Goal: Communication & Community: Answer question/provide support

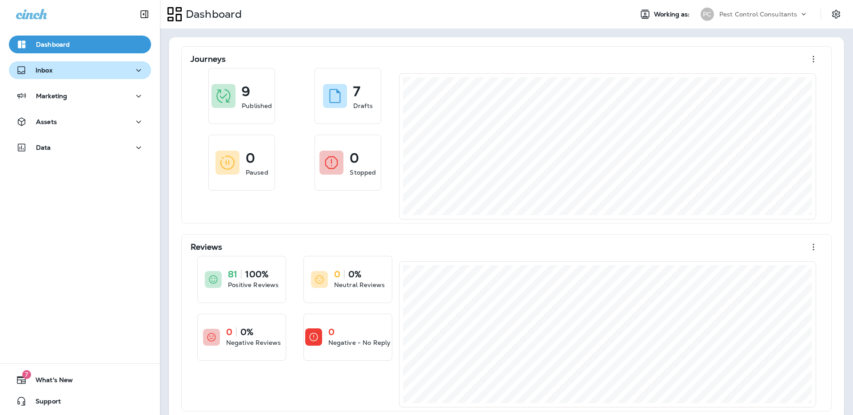
click at [91, 71] on div "Inbox" at bounding box center [80, 70] width 128 height 11
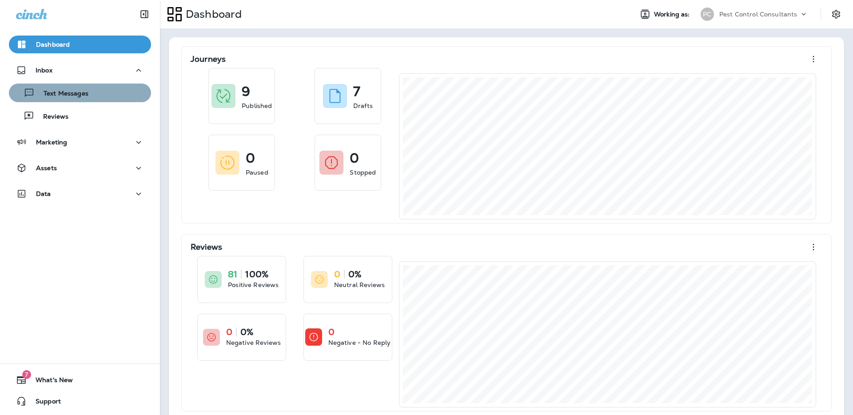
click at [91, 100] on button "Text Messages" at bounding box center [80, 92] width 142 height 19
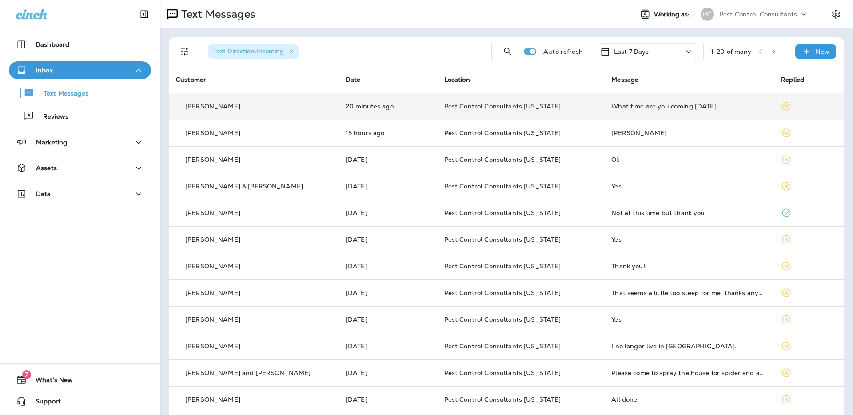
click at [215, 106] on p "[PERSON_NAME]" at bounding box center [212, 106] width 55 height 7
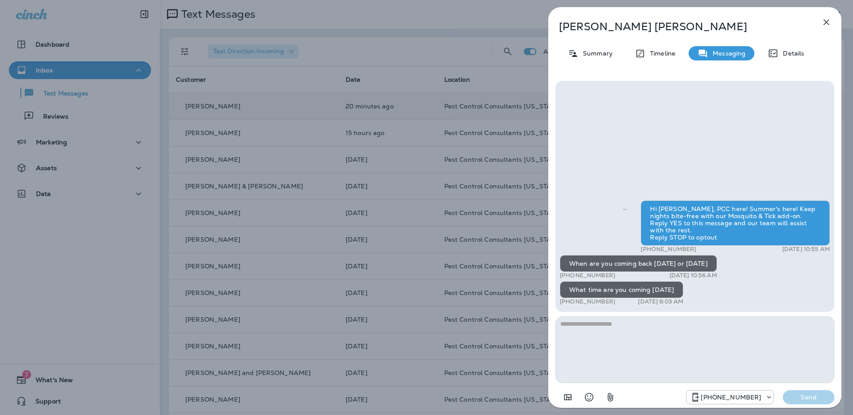
click at [822, 22] on icon "button" at bounding box center [826, 22] width 11 height 11
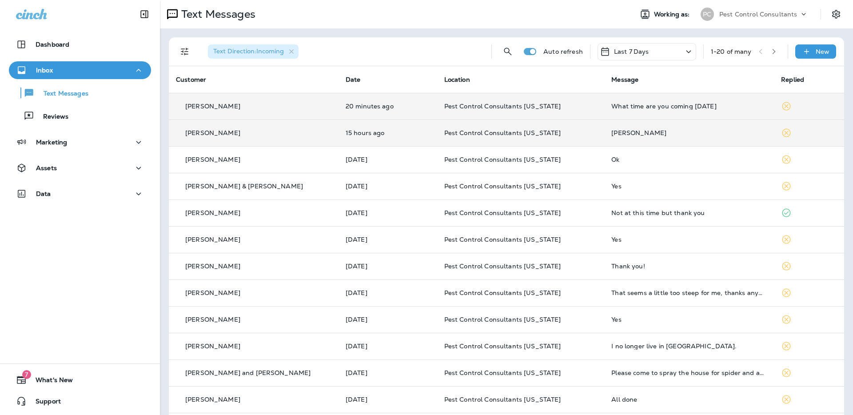
click at [215, 134] on p "[PERSON_NAME]" at bounding box center [212, 132] width 55 height 7
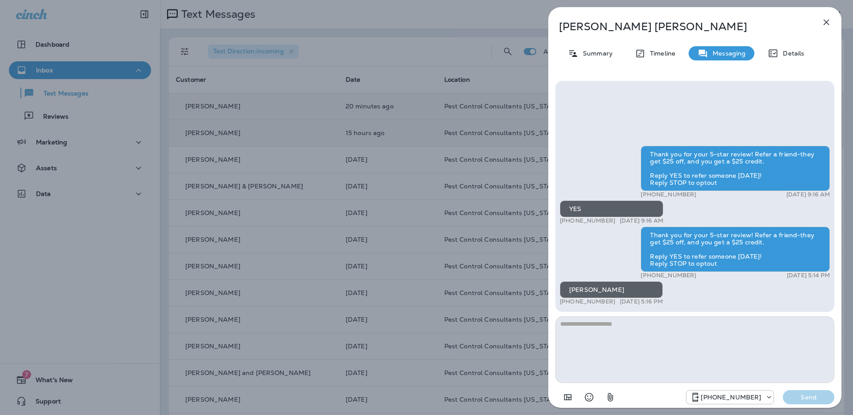
click at [382, 49] on div "[PERSON_NAME] Summary Timeline Messaging Details Thank you for your 5-star revi…" at bounding box center [426, 207] width 853 height 415
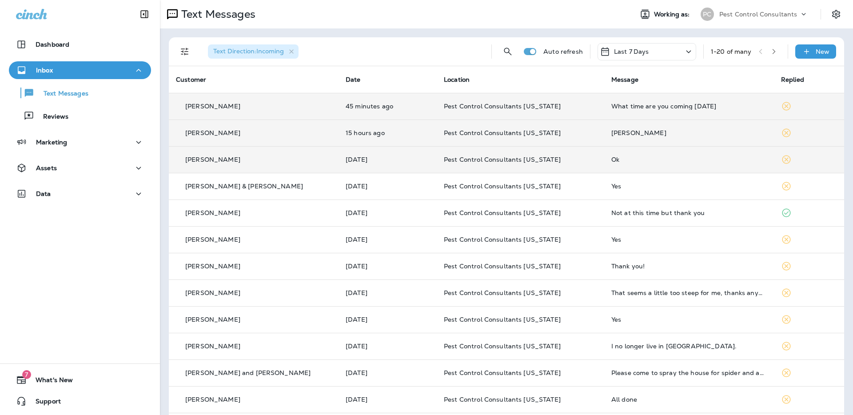
click at [221, 160] on div "[PERSON_NAME]" at bounding box center [253, 159] width 155 height 9
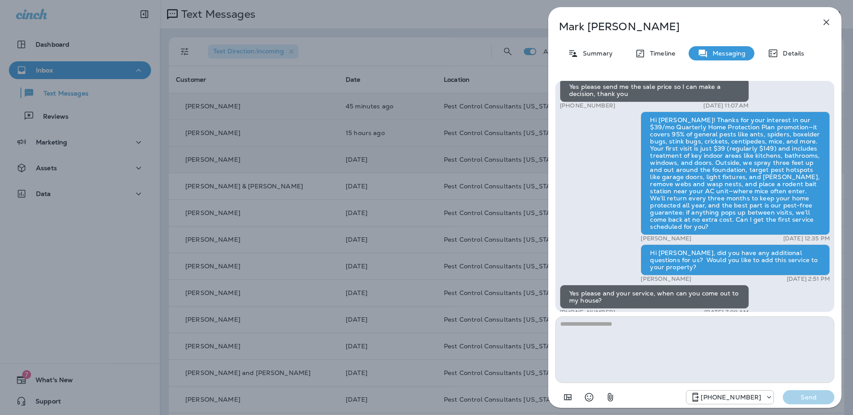
scroll to position [-160, 0]
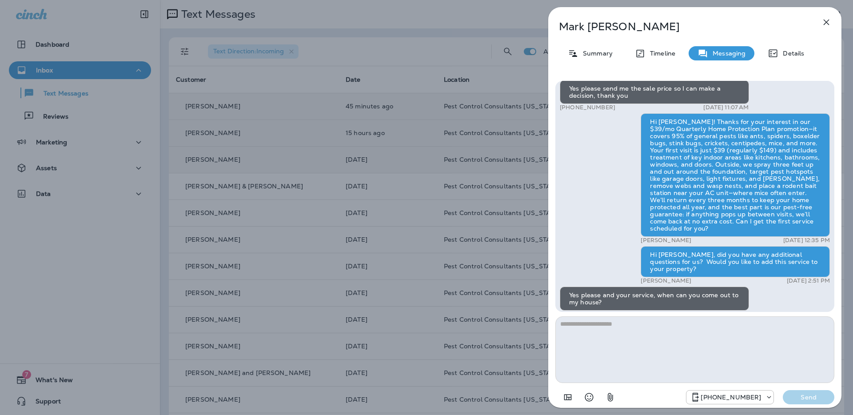
click at [825, 21] on icon "button" at bounding box center [826, 22] width 11 height 11
